Goal: Task Accomplishment & Management: Complete application form

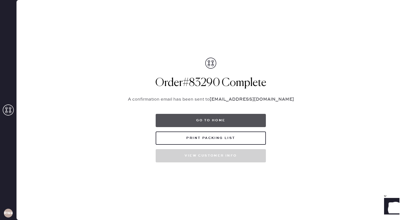
click at [201, 118] on button "Go to home" at bounding box center [211, 120] width 110 height 13
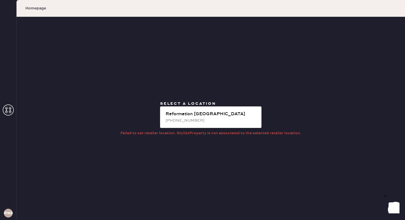
click at [201, 118] on div "[PHONE_NUMBER]" at bounding box center [212, 120] width 92 height 6
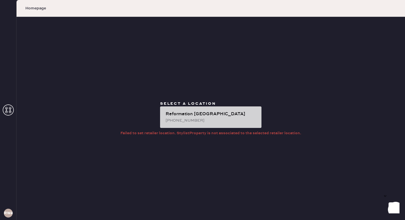
click at [180, 113] on div "Reformation [GEOGRAPHIC_DATA]" at bounding box center [212, 114] width 92 height 7
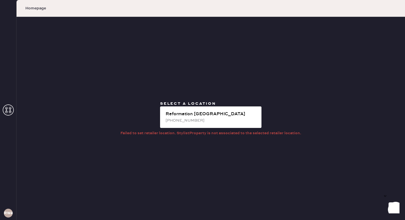
click at [77, 100] on div "Select a location Reformation [GEOGRAPHIC_DATA] [PHONE_NUMBER] Failed to set re…" at bounding box center [211, 118] width 389 height 203
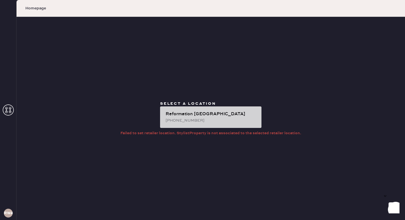
click at [189, 120] on div "[PHONE_NUMBER]" at bounding box center [212, 120] width 92 height 6
click at [177, 122] on div "[PHONE_NUMBER]" at bounding box center [212, 120] width 92 height 6
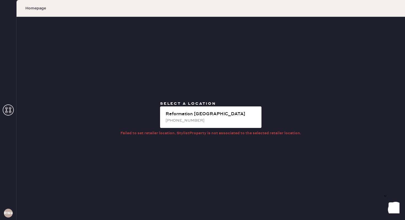
click at [4, 107] on use at bounding box center [8, 109] width 11 height 11
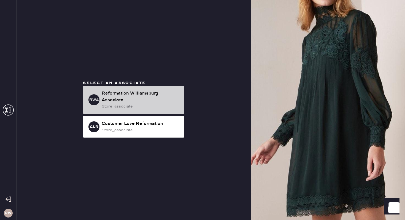
click at [115, 93] on div "Reformation Williamsburg Associate" at bounding box center [141, 96] width 78 height 13
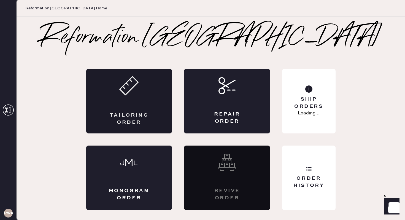
click at [145, 95] on div "Tailoring Order" at bounding box center [129, 101] width 86 height 65
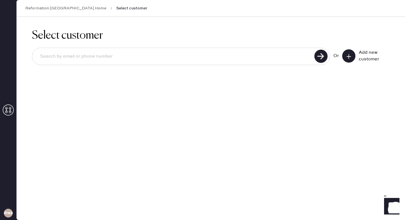
click at [351, 56] on use at bounding box center [349, 56] width 4 height 4
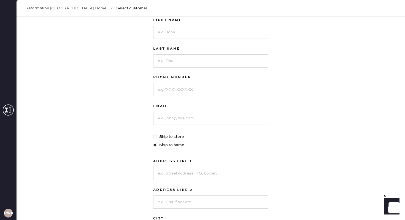
scroll to position [42, 0]
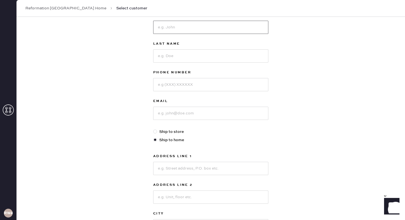
click at [224, 29] on input at bounding box center [210, 27] width 115 height 13
type input "[PERSON_NAME]"
click at [179, 55] on input at bounding box center [210, 55] width 115 height 13
type input "[PERSON_NAME]"
type input "9147154449"
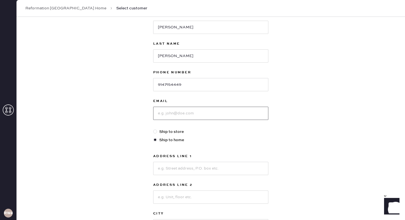
click at [188, 114] on input at bounding box center [210, 113] width 115 height 13
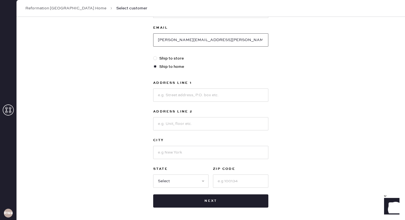
scroll to position [116, 0]
type input "[PERSON_NAME][EMAIL_ADDRESS][PERSON_NAME][DOMAIN_NAME]"
click at [173, 97] on input at bounding box center [210, 94] width 115 height 13
type input "[STREET_ADDRESS]"
type input "Apt 2E"
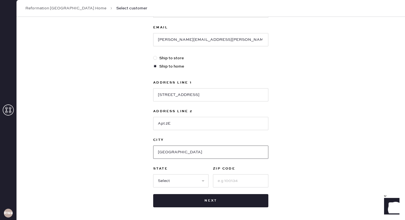
type input "[GEOGRAPHIC_DATA]"
select select "NY"
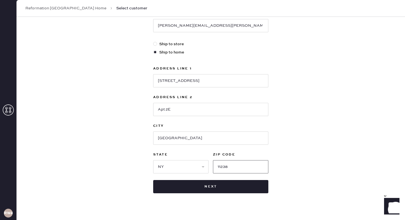
scroll to position [133, 0]
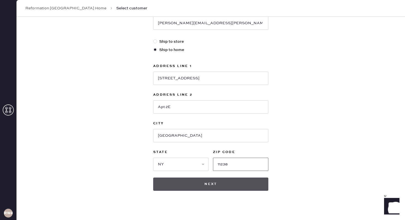
type input "11238"
click at [175, 184] on button "Next" at bounding box center [210, 184] width 115 height 13
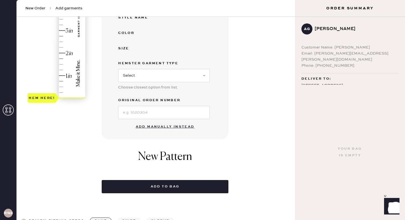
scroll to position [160, 0]
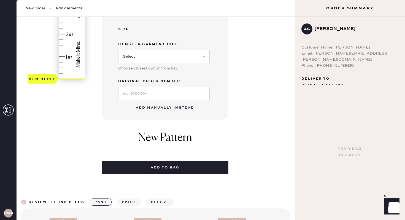
click at [170, 107] on button "Add manually instead" at bounding box center [165, 107] width 65 height 11
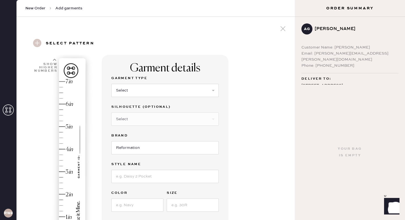
scroll to position [6, 0]
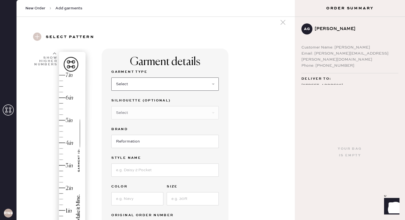
click at [162, 85] on select "Select Basic Skirt Jeans Leggings Pants Shorts Basic Sleeved Dress Basic Sleeve…" at bounding box center [165, 83] width 108 height 13
select select "4"
click at [111, 77] on select "Select Basic Skirt Jeans Leggings Pants Shorts Basic Sleeved Dress Basic Sleeve…" at bounding box center [165, 83] width 108 height 13
click at [146, 112] on select "Select Joggers Shorts Cropped Flare Boot Cut Straight Skinny Other" at bounding box center [165, 112] width 108 height 13
select select "16"
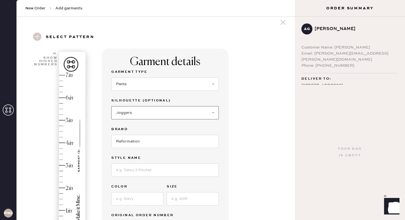
click at [111, 106] on select "Select Joggers Shorts Cropped Flare Boot Cut Straight Skinny Other" at bounding box center [165, 112] width 108 height 13
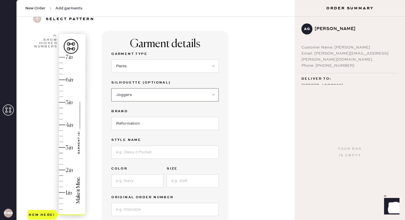
scroll to position [29, 0]
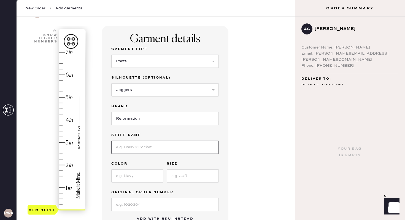
click at [136, 150] on input at bounding box center [165, 147] width 108 height 13
type input "[PERSON_NAME]"
click at [124, 174] on input at bounding box center [137, 175] width 52 height 13
type input "green"
click at [181, 176] on input at bounding box center [193, 175] width 52 height 13
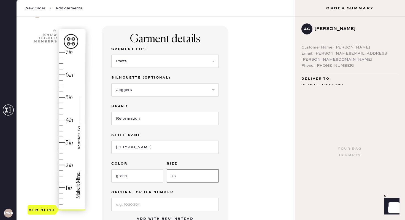
scroll to position [60, 0]
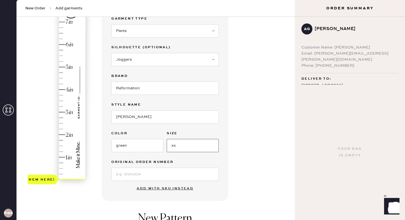
type input "xs"
click at [163, 173] on input at bounding box center [165, 174] width 108 height 13
drag, startPoint x: 161, startPoint y: 171, endPoint x: 101, endPoint y: 167, distance: 60.0
click at [101, 167] on div "1 in 2 in 3 in 4 in 5 in 6 in 7 in Show higher numbers Show lower numbers Hem h…" at bounding box center [156, 151] width 270 height 313
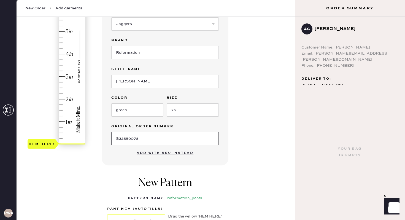
scroll to position [95, 0]
type input "S32559076"
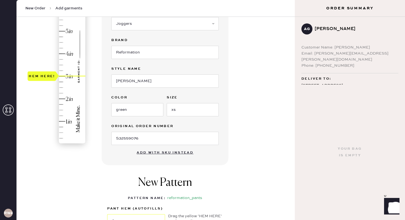
type input "3.25"
drag, startPoint x: 49, startPoint y: 144, endPoint x: 47, endPoint y: 74, distance: 69.5
click at [47, 74] on div "Hem here!" at bounding box center [42, 71] width 29 height 10
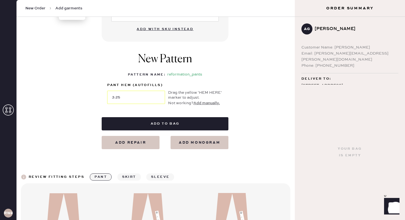
scroll to position [221, 0]
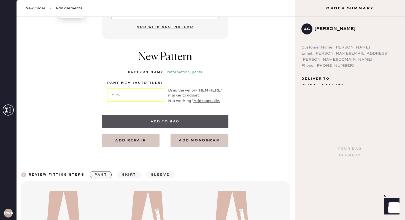
click at [189, 121] on button "Add to bag" at bounding box center [165, 121] width 127 height 13
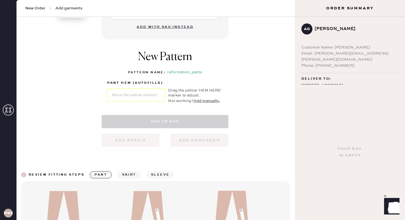
select select "4"
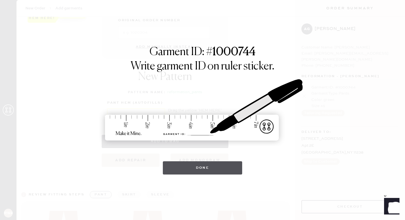
click at [222, 171] on button "Done" at bounding box center [203, 167] width 80 height 13
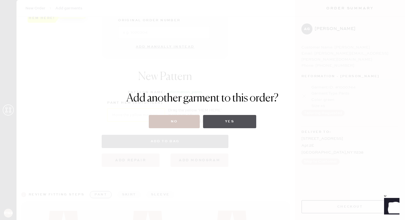
click at [218, 121] on button "Yes" at bounding box center [229, 121] width 53 height 13
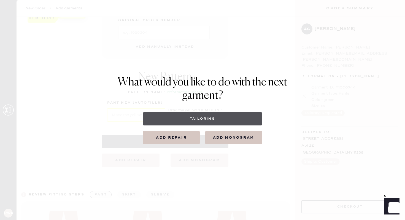
click at [213, 116] on button "Tailoring" at bounding box center [202, 118] width 119 height 13
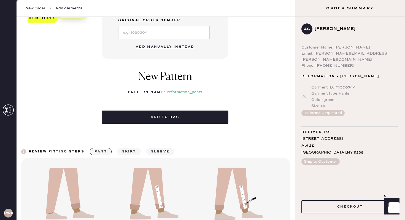
select select
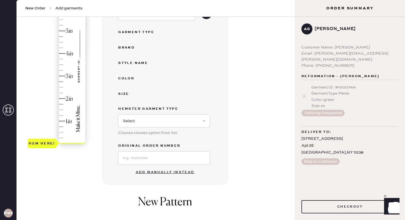
scroll to position [96, 0]
click at [162, 172] on button "Add manually instead" at bounding box center [165, 172] width 65 height 11
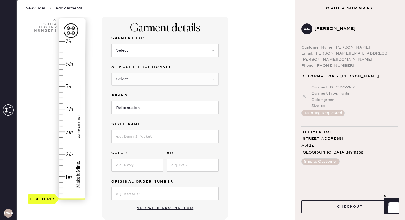
scroll to position [35, 0]
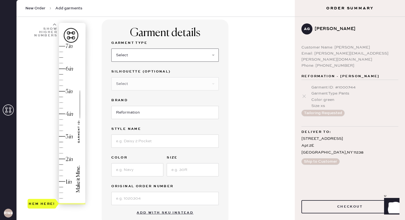
click at [155, 54] on select "Select Basic Skirt Jeans Leggings Pants Shorts Basic Sleeved Dress Basic Sleeve…" at bounding box center [165, 55] width 108 height 13
select select "2"
click at [111, 49] on select "Select Basic Skirt Jeans Leggings Pants Shorts Basic Sleeved Dress Basic Sleeve…" at bounding box center [165, 55] width 108 height 13
click at [153, 84] on select "Select Shorts Cropped Flare Boot Cut Straight Skinny Other" at bounding box center [165, 83] width 108 height 13
select select "5"
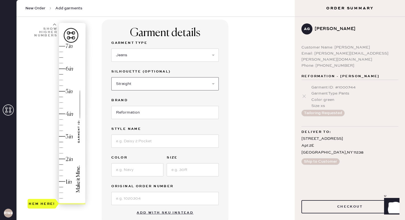
click at [111, 77] on select "Select Shorts Cropped Flare Boot Cut Straight Skinny Other" at bounding box center [165, 83] width 108 height 13
click at [140, 139] on input at bounding box center [165, 141] width 108 height 13
type input "[PERSON_NAME] high rise slouchy"
click at [139, 169] on input at bounding box center [137, 169] width 52 height 13
type input "black"
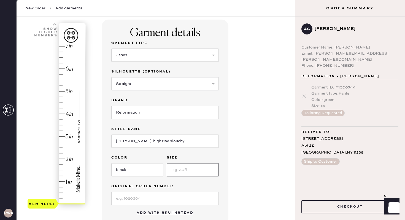
click at [179, 170] on input at bounding box center [193, 169] width 52 height 13
type input "25"
click at [161, 198] on input at bounding box center [165, 198] width 108 height 13
paste input "S32559076"
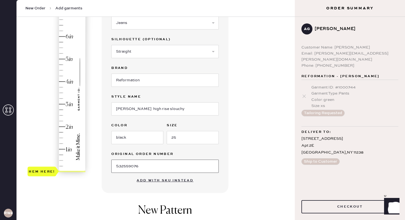
scroll to position [77, 0]
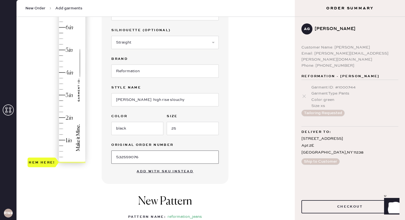
type input "S32559076"
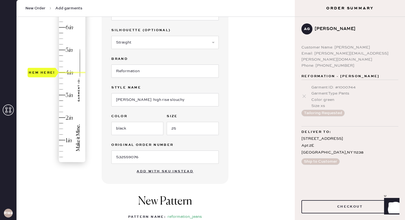
type input "5"
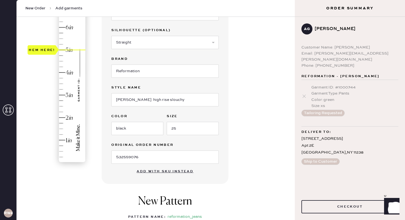
drag, startPoint x: 44, startPoint y: 162, endPoint x: 41, endPoint y: 52, distance: 110.0
click at [41, 52] on div "Hem here!" at bounding box center [42, 50] width 26 height 7
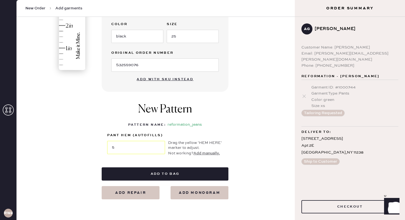
scroll to position [169, 0]
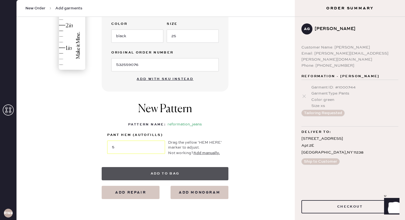
click at [169, 175] on button "Add to bag" at bounding box center [165, 173] width 127 height 13
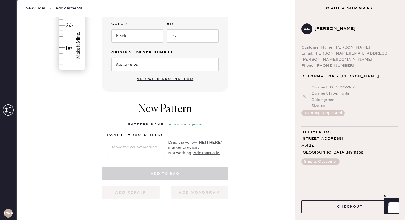
select select "2"
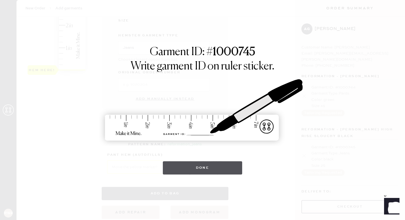
click at [232, 163] on button "Done" at bounding box center [203, 167] width 80 height 13
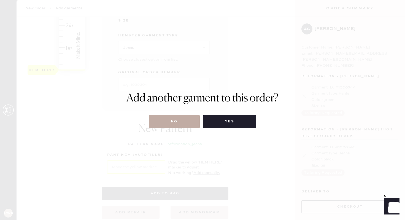
click at [185, 121] on button "No" at bounding box center [174, 121] width 51 height 13
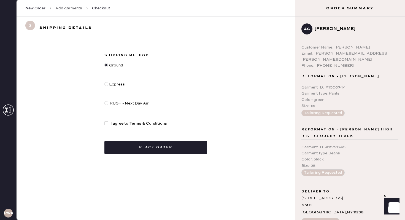
click at [107, 123] on div at bounding box center [106, 123] width 4 height 4
click at [105, 121] on input "I agree to Terms & Conditions" at bounding box center [104, 120] width 0 height 0
checkbox input "true"
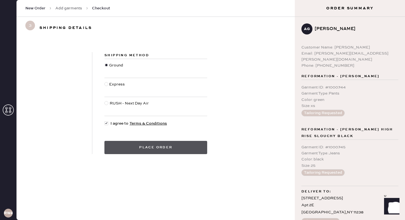
click at [181, 146] on button "Place order" at bounding box center [155, 147] width 103 height 13
